Goal: Task Accomplishment & Management: Use online tool/utility

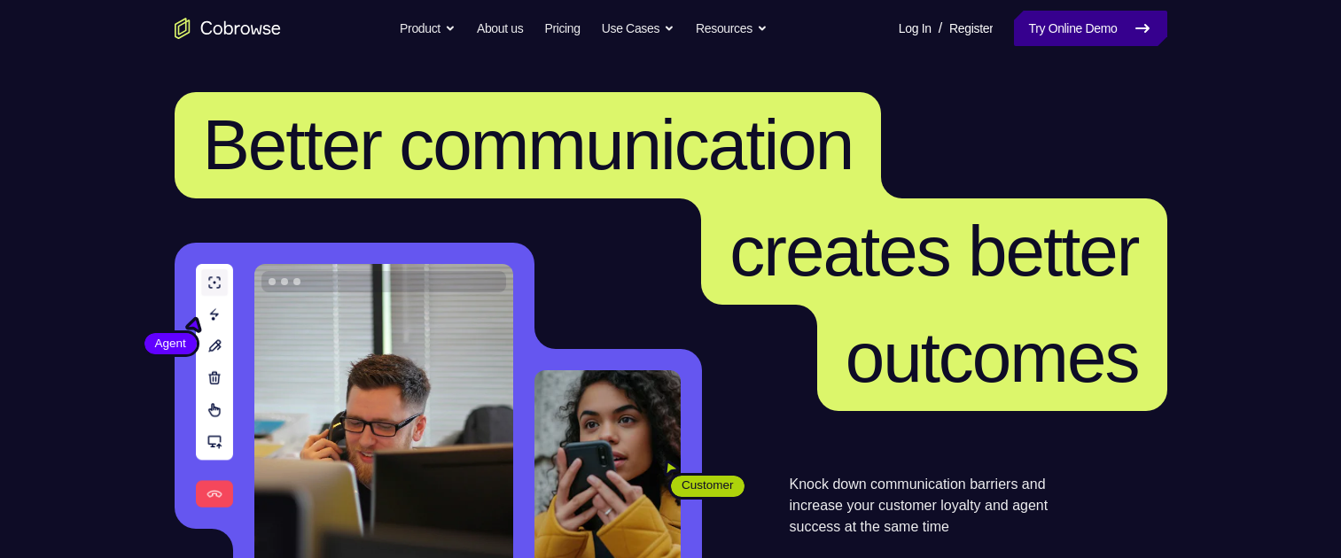
click at [1039, 31] on link "Try Online Demo" at bounding box center [1090, 28] width 152 height 35
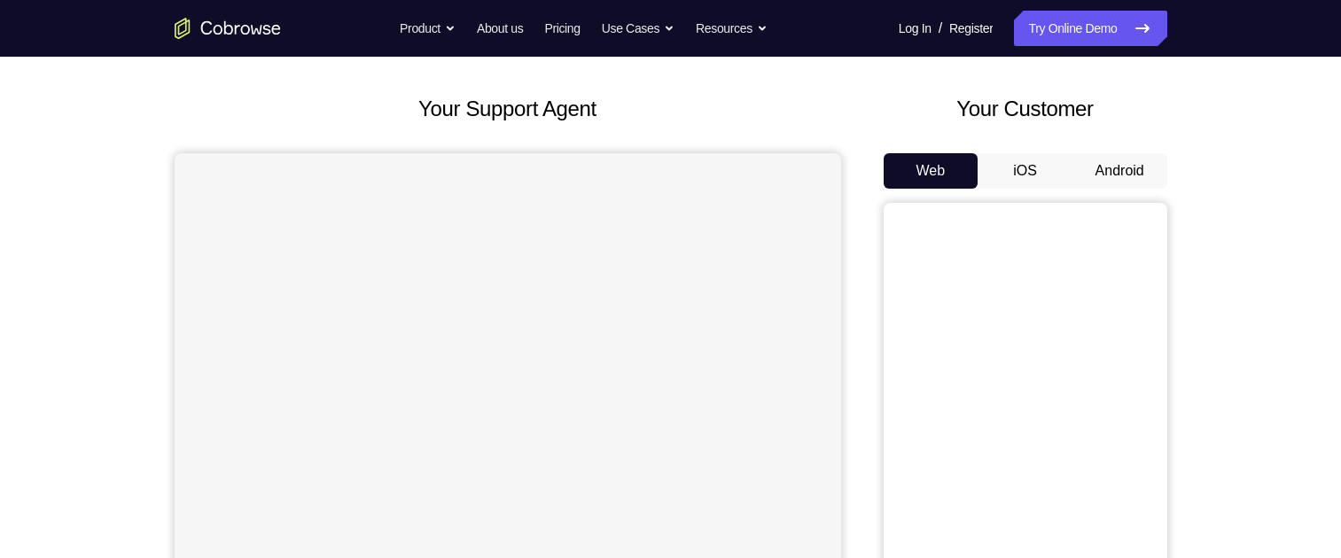
scroll to position [76, 0]
click at [1104, 179] on button "Android" at bounding box center [1119, 171] width 95 height 35
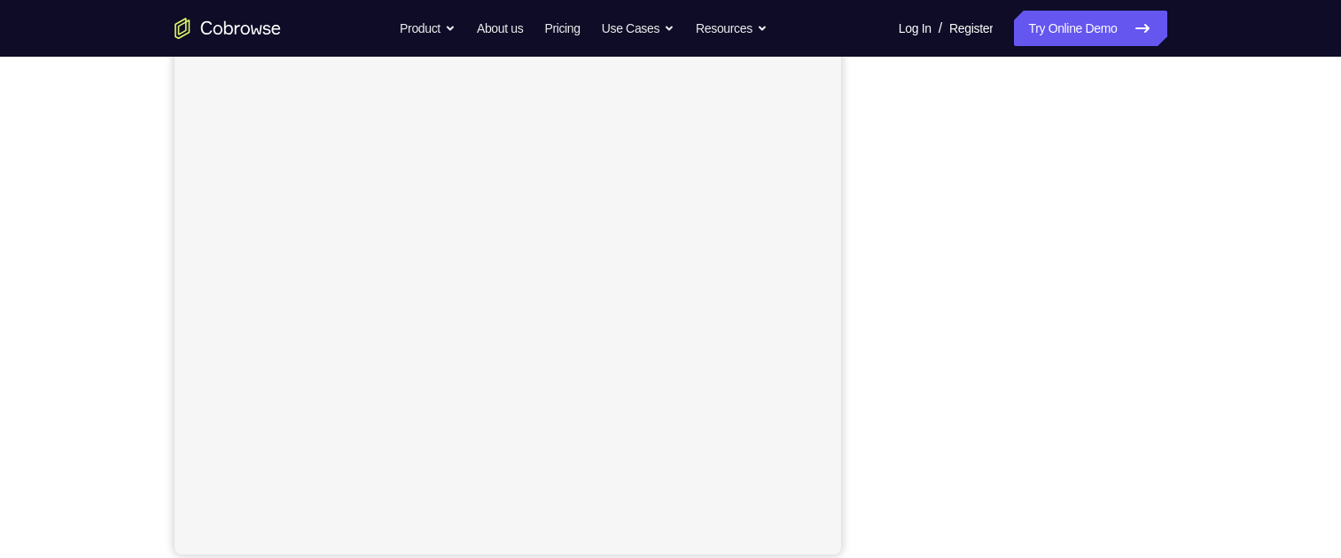
scroll to position [262, 0]
drag, startPoint x: 764, startPoint y: 35, endPoint x: 1252, endPoint y: 354, distance: 583.6
click at [1252, 354] on div "Your Support Agent Your Customer Web iOS Android Next Steps We’d be happy to gi…" at bounding box center [670, 378] width 1341 height 1169
